Goal: Information Seeking & Learning: Find specific page/section

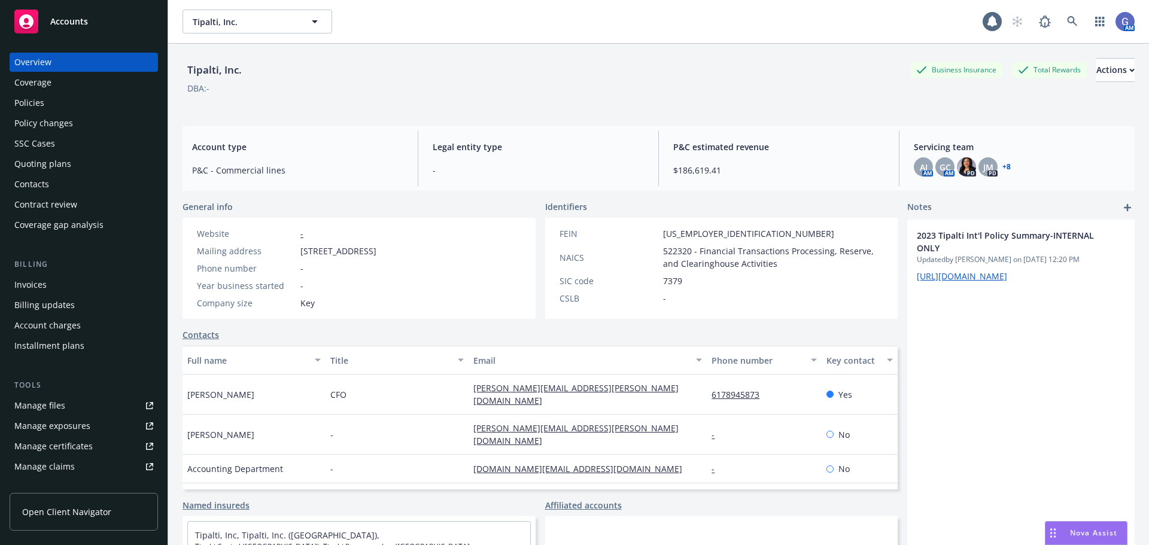
click at [47, 401] on div "Manage files" at bounding box center [39, 405] width 51 height 19
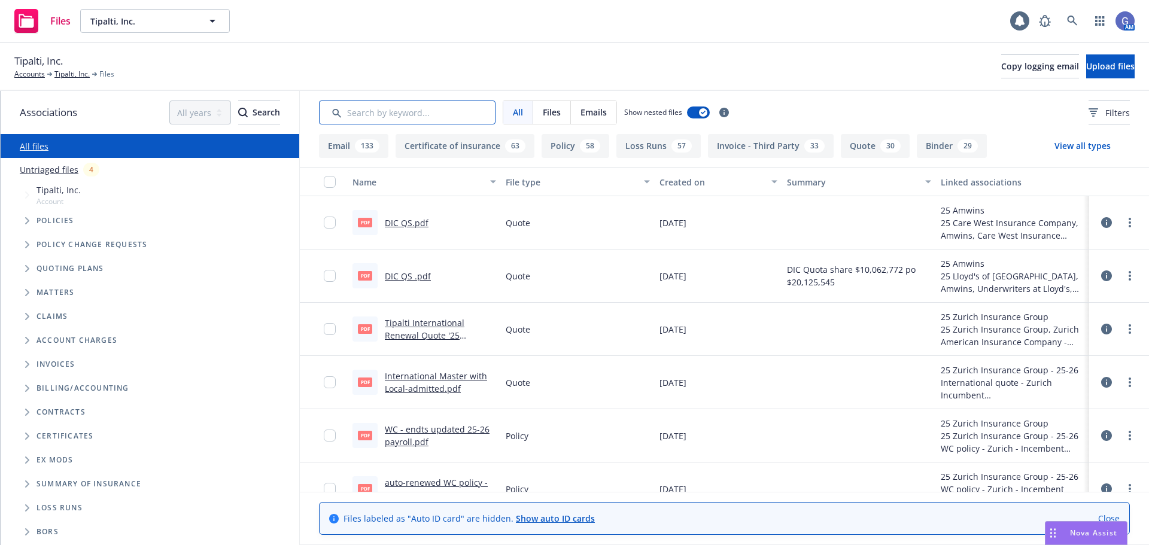
click at [369, 112] on input "Search by keyword..." at bounding box center [407, 113] width 177 height 24
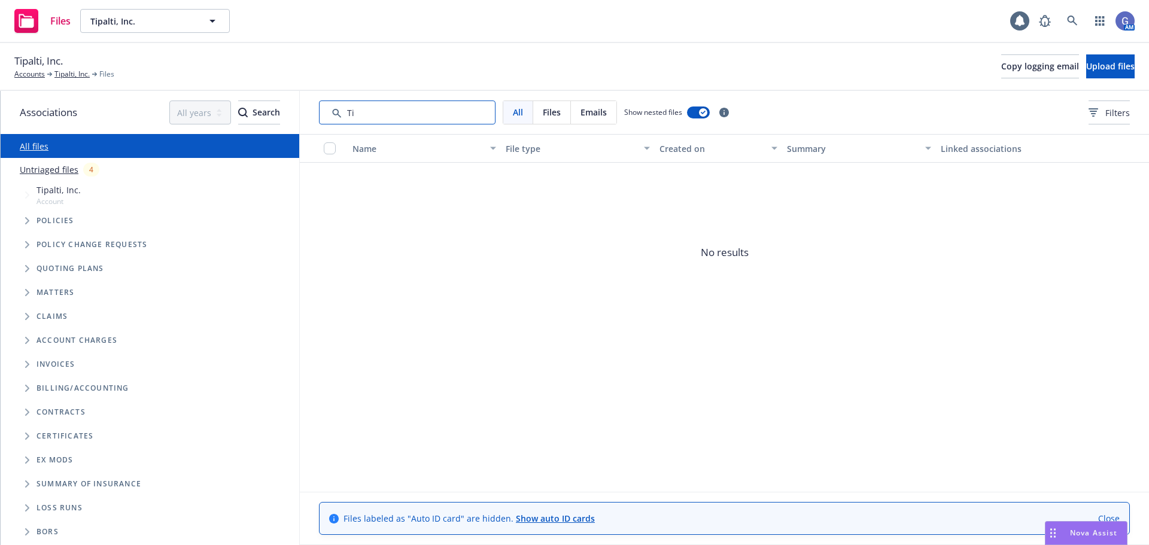
type input "T"
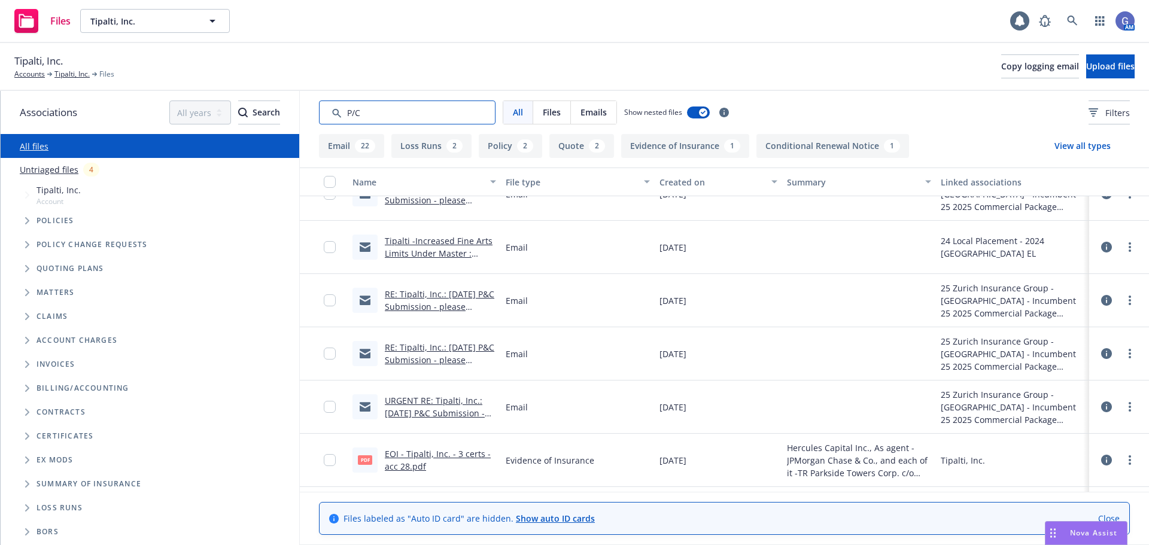
scroll to position [690, 0]
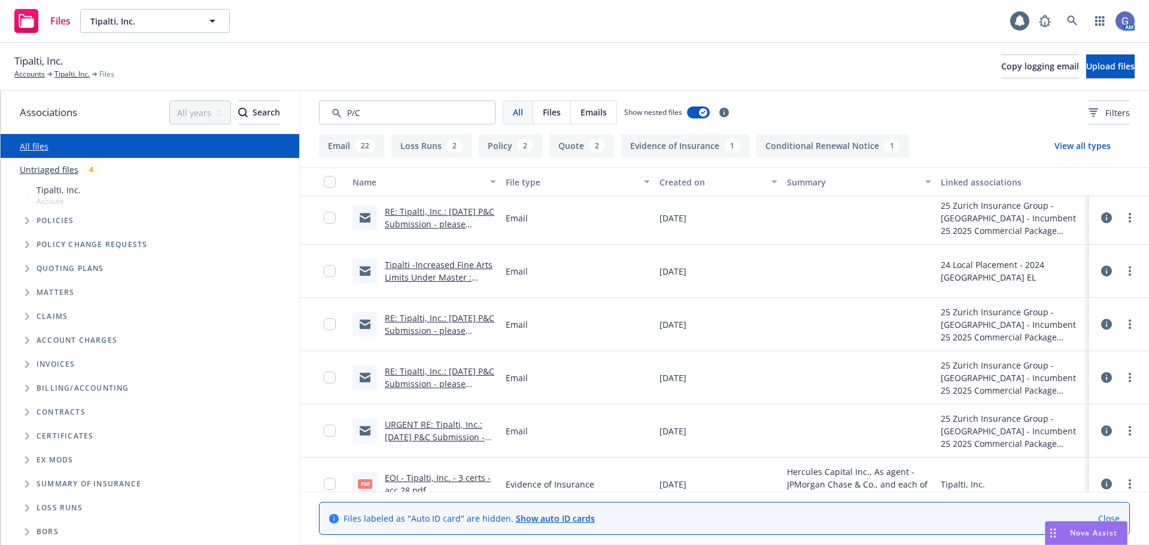
click at [429, 96] on div "All Files Emails Show nested files Filters" at bounding box center [724, 112] width 849 height 43
click at [417, 108] on input "Search by keyword..." at bounding box center [407, 113] width 177 height 24
type input "P"
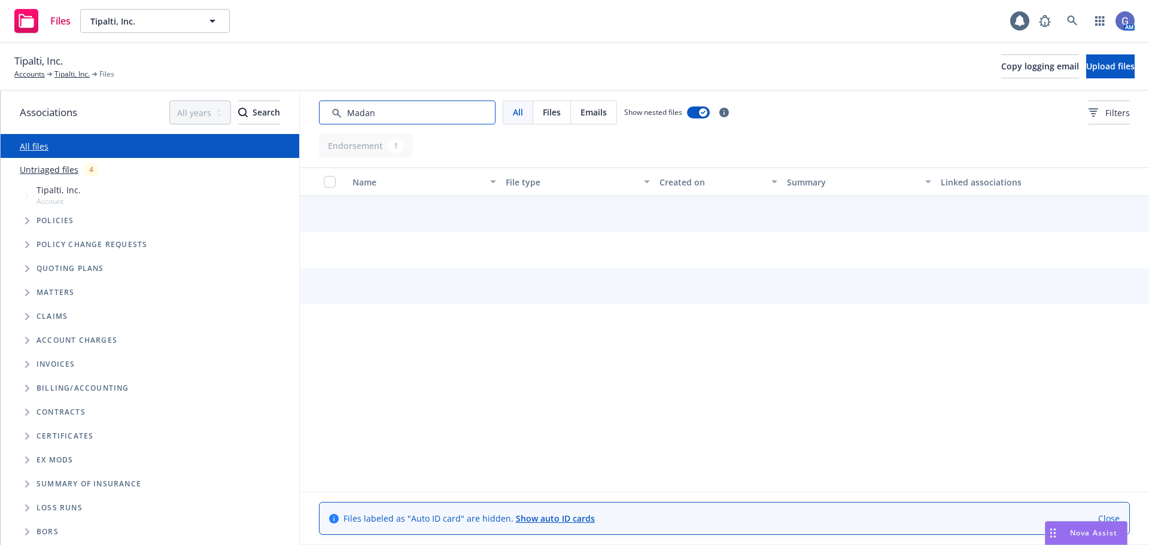
scroll to position [0, 0]
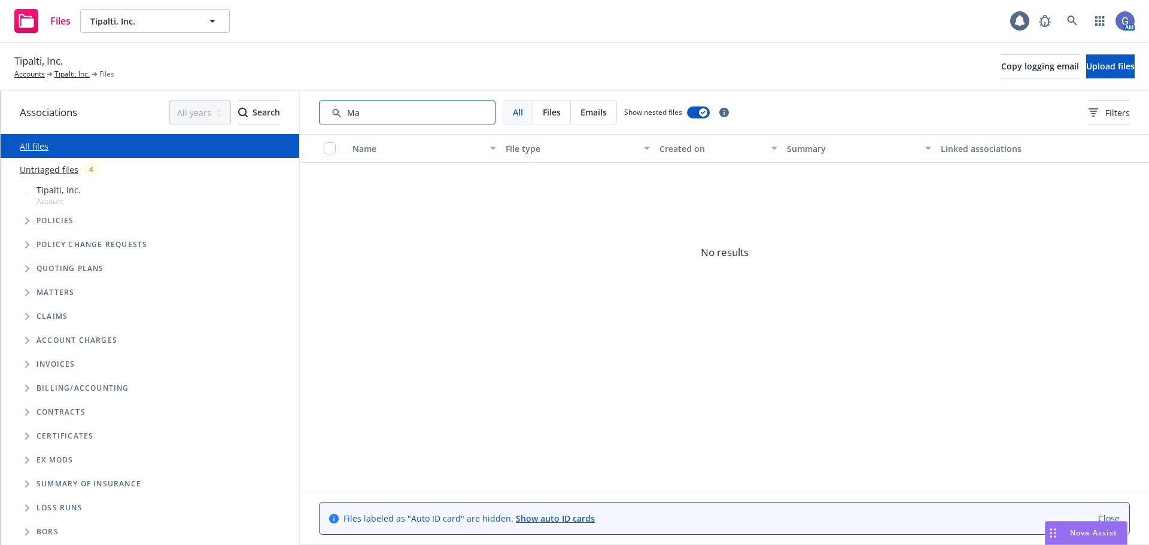
type input "M"
